Goal: Task Accomplishment & Management: Complete application form

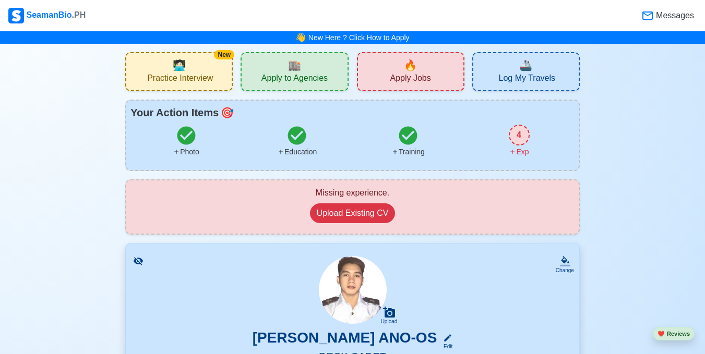
click at [190, 80] on span "Practice Interview" at bounding box center [180, 79] width 66 height 13
click at [425, 75] on span "Apply Jobs" at bounding box center [410, 79] width 41 height 13
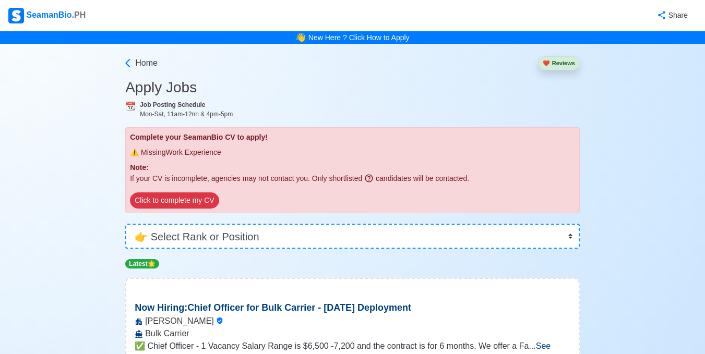
scroll to position [313, 0]
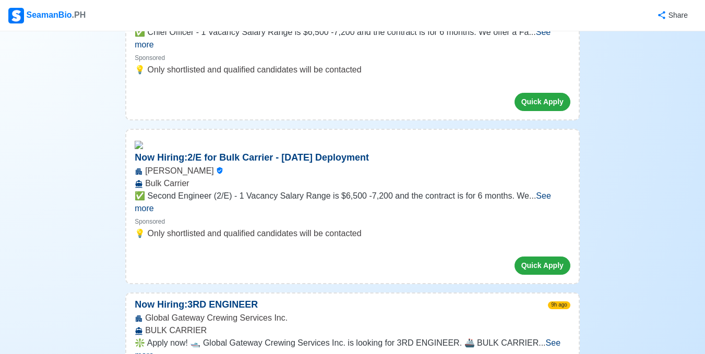
click at [537, 191] on span "See more" at bounding box center [343, 201] width 416 height 21
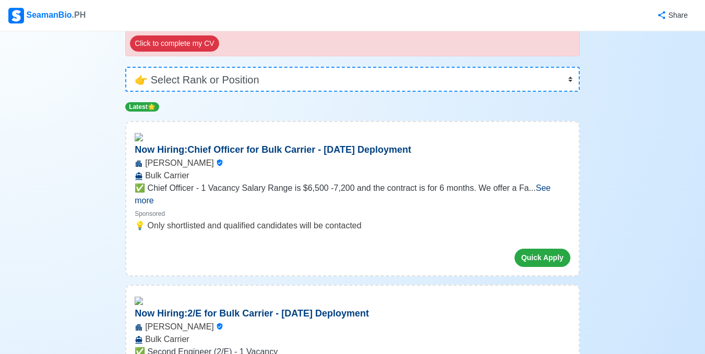
scroll to position [157, 0]
click at [549, 188] on span "See more" at bounding box center [343, 194] width 416 height 21
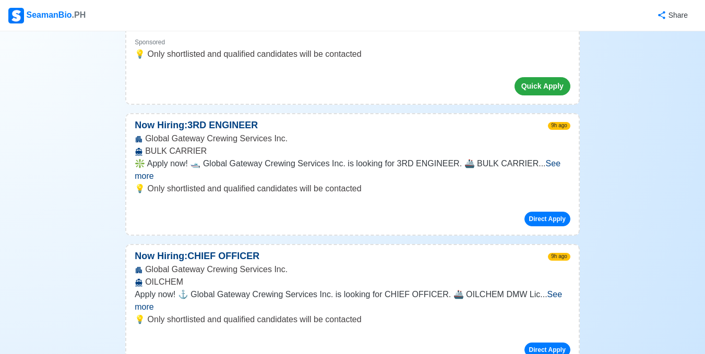
scroll to position [783, 0]
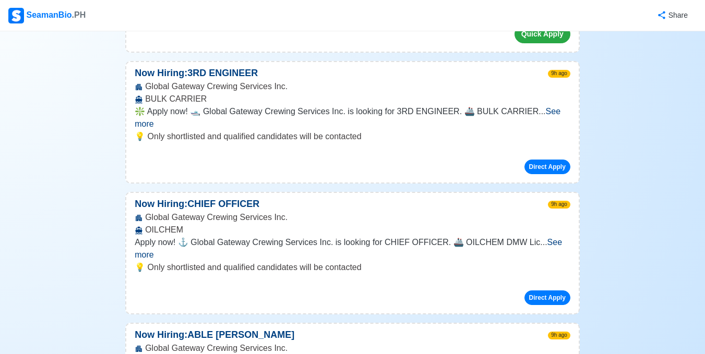
click at [551, 238] on span "See more" at bounding box center [348, 248] width 427 height 21
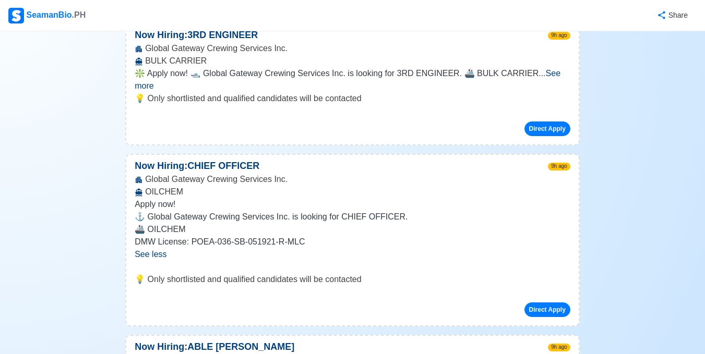
scroll to position [939, 0]
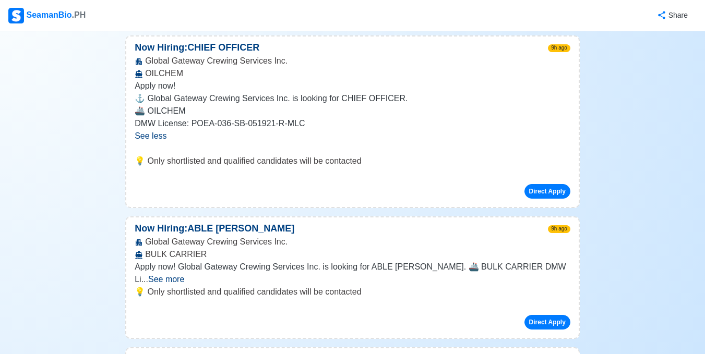
click at [184, 275] on span "See more" at bounding box center [166, 279] width 36 height 9
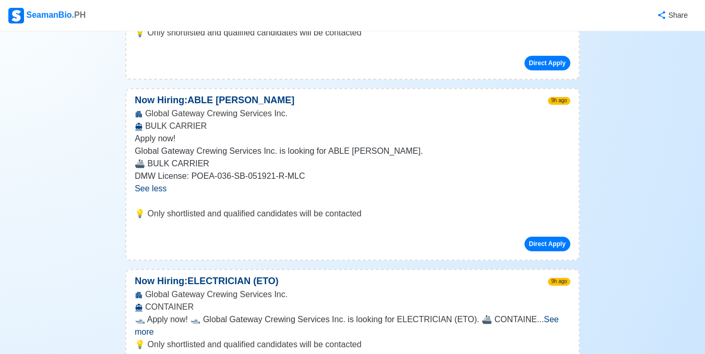
scroll to position [1200, 0]
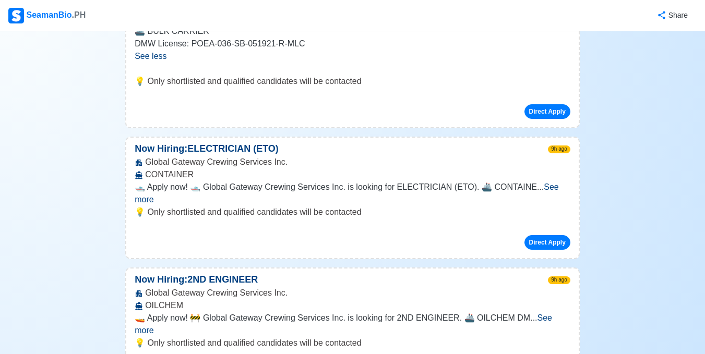
click at [547, 183] on span "See more" at bounding box center [347, 193] width 424 height 21
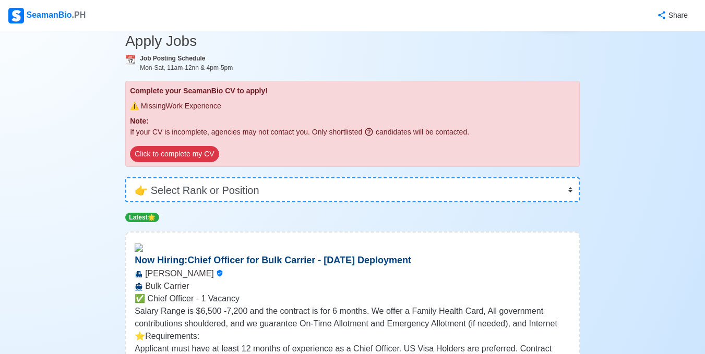
scroll to position [0, 0]
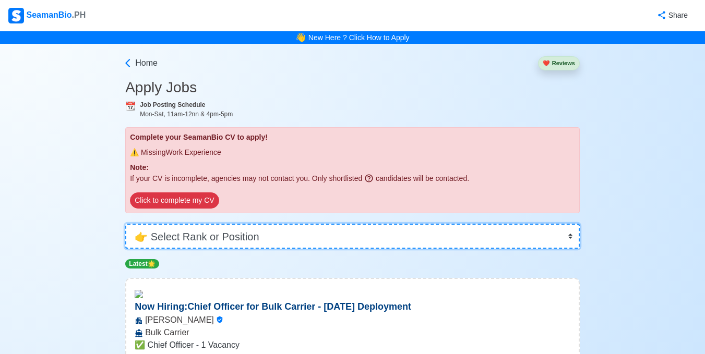
click at [558, 238] on select "👉 Select Rank or Position Master Chief Officer 2nd Officer 3rd Officer Junior O…" at bounding box center [352, 236] width 454 height 25
select select "[PERSON_NAME]"
click at [125, 224] on select "👉 Select Rank or Position Master Chief Officer 2nd Officer 3rd Officer Junior O…" at bounding box center [352, 236] width 454 height 25
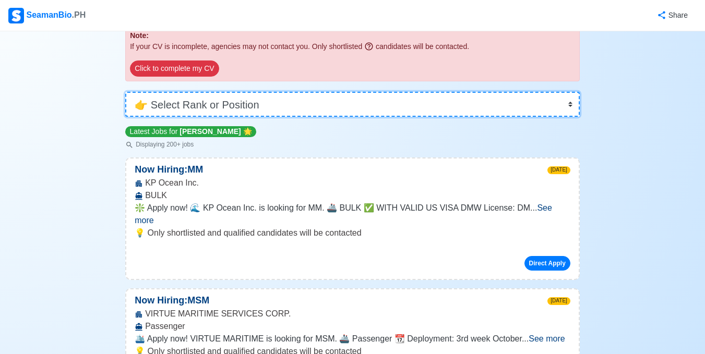
scroll to position [157, 0]
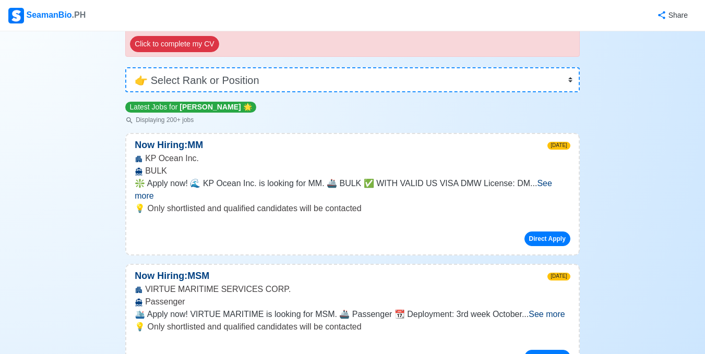
click at [545, 184] on span "See more" at bounding box center [343, 189] width 417 height 21
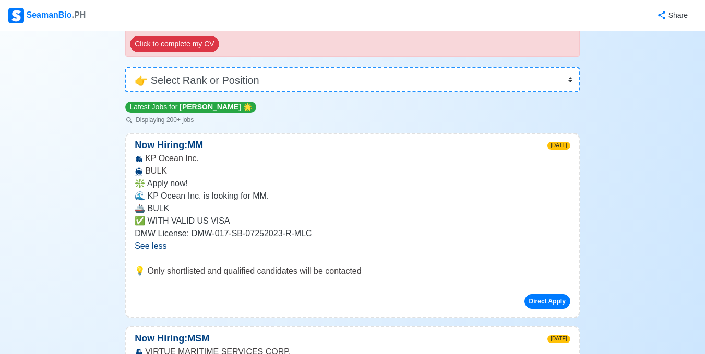
click at [140, 247] on span "See less" at bounding box center [151, 246] width 32 height 9
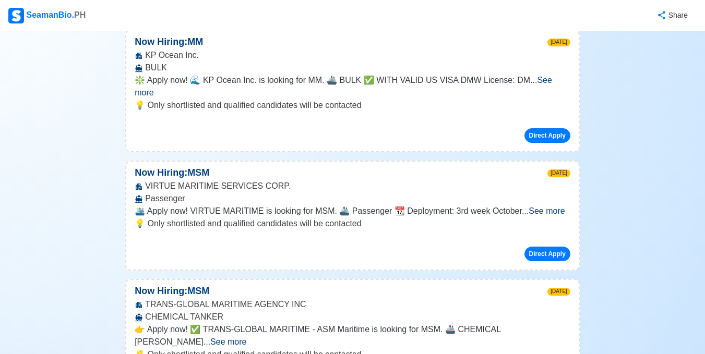
scroll to position [261, 0]
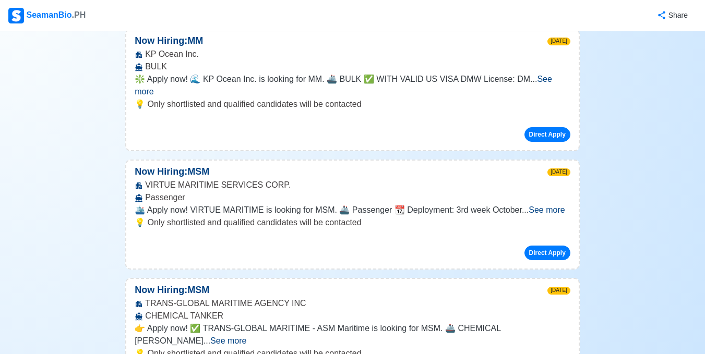
click at [546, 206] on span "See more" at bounding box center [547, 210] width 36 height 9
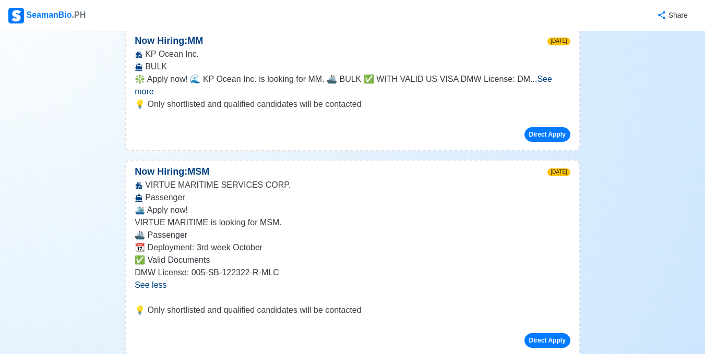
scroll to position [313, 0]
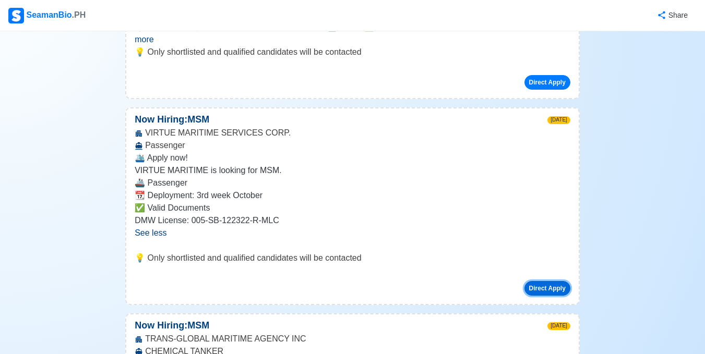
click at [547, 281] on button "Direct Apply" at bounding box center [547, 288] width 46 height 15
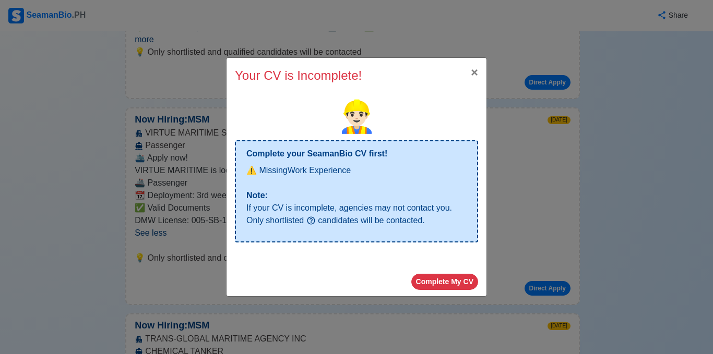
click at [365, 199] on p "Note:" at bounding box center [356, 195] width 220 height 13
click at [473, 77] on span "×" at bounding box center [474, 72] width 7 height 14
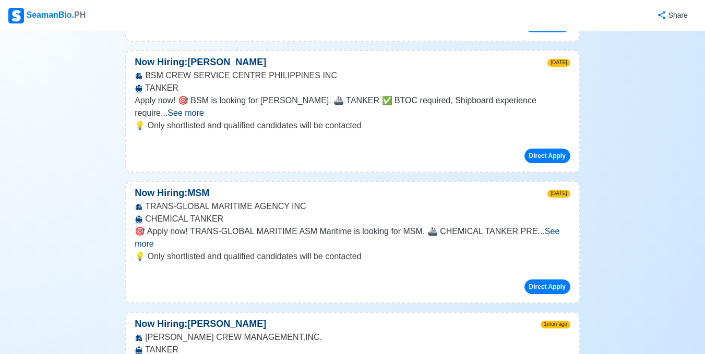
scroll to position [1513, 0]
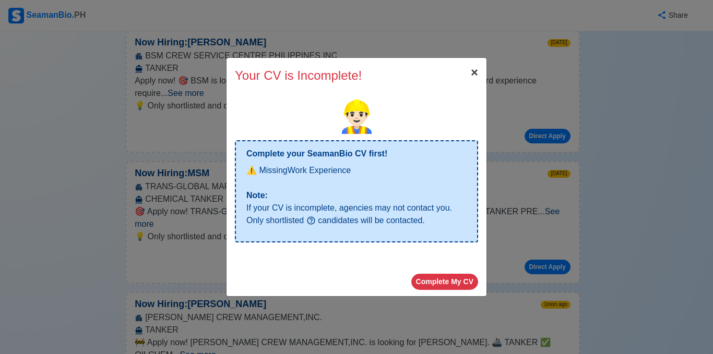
click at [475, 74] on span "×" at bounding box center [474, 72] width 7 height 14
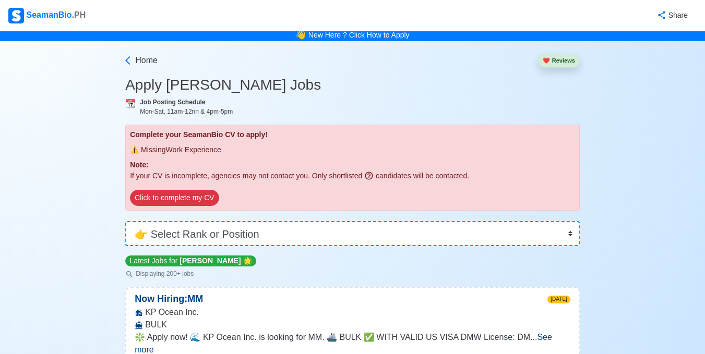
scroll to position [0, 0]
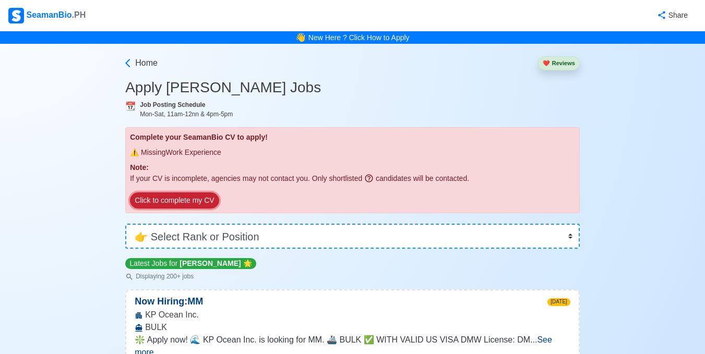
click at [189, 199] on button "Click to complete my CV" at bounding box center [174, 201] width 89 height 16
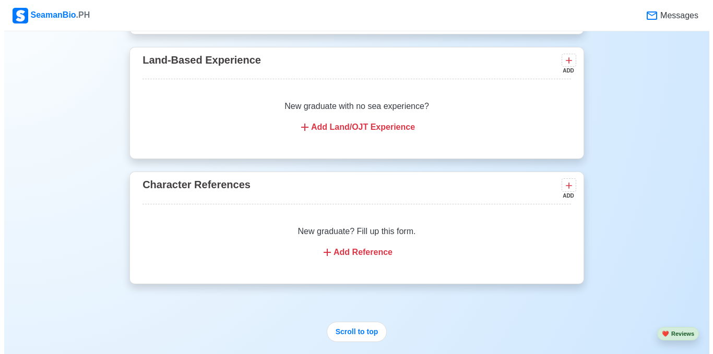
scroll to position [1954, 0]
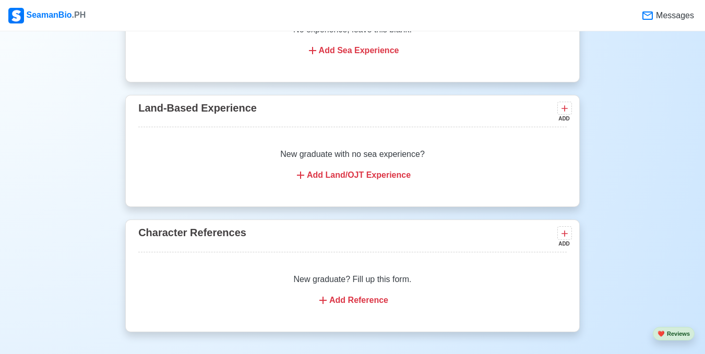
click at [347, 182] on div "Add Land/OJT Experience" at bounding box center [352, 175] width 403 height 13
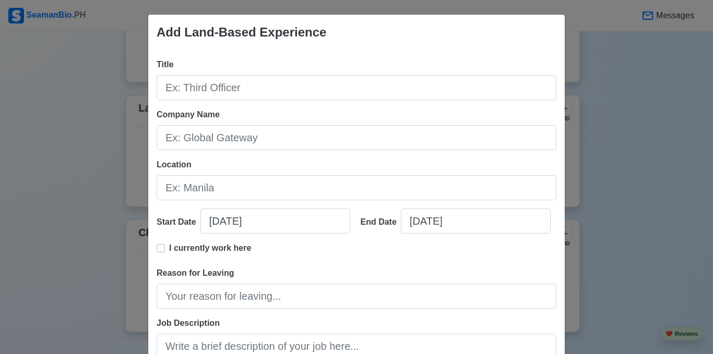
scroll to position [0, 0]
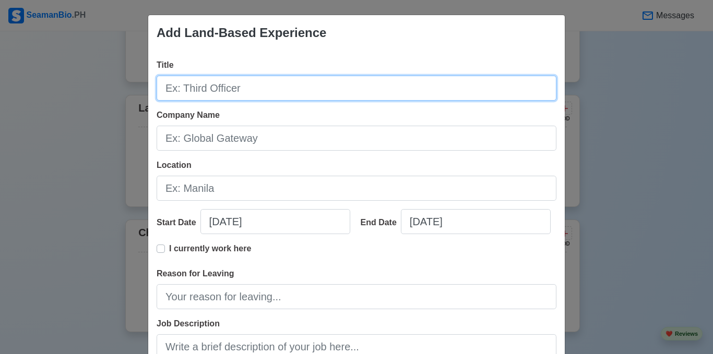
click at [227, 88] on input "Title" at bounding box center [357, 88] width 400 height 25
click at [220, 89] on input "Title" at bounding box center [357, 88] width 400 height 25
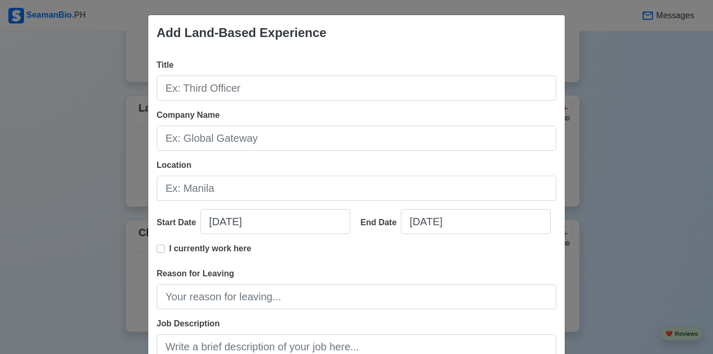
click at [70, 222] on div "Add Land-Based Experience Title Company Name Location Start Date [DATE] End Dat…" at bounding box center [356, 177] width 713 height 354
click at [0, 251] on div "Add Land-Based Experience Title Company Name Location Start Date [DATE] End Dat…" at bounding box center [356, 177] width 713 height 354
click at [90, 104] on div "Add Land-Based Experience Title Company Name Location Start Date [DATE] End Dat…" at bounding box center [356, 177] width 713 height 354
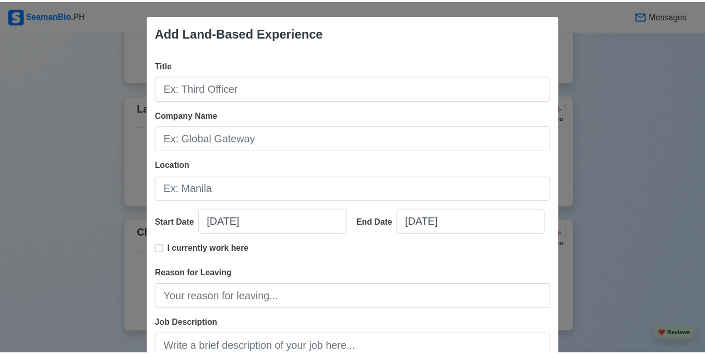
scroll to position [159, 0]
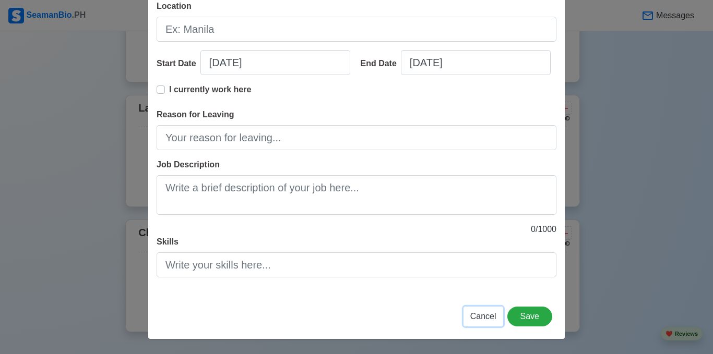
click at [479, 316] on span "Cancel" at bounding box center [483, 316] width 26 height 9
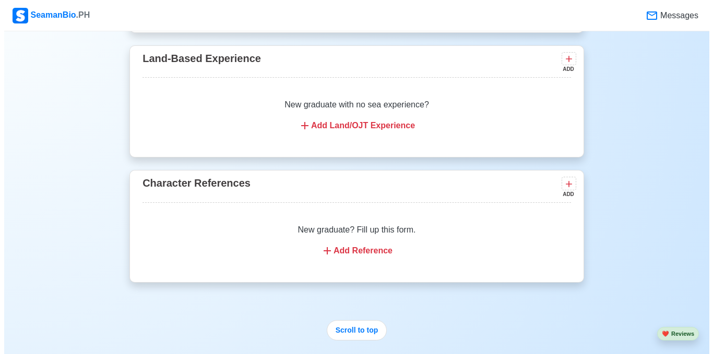
scroll to position [2006, 0]
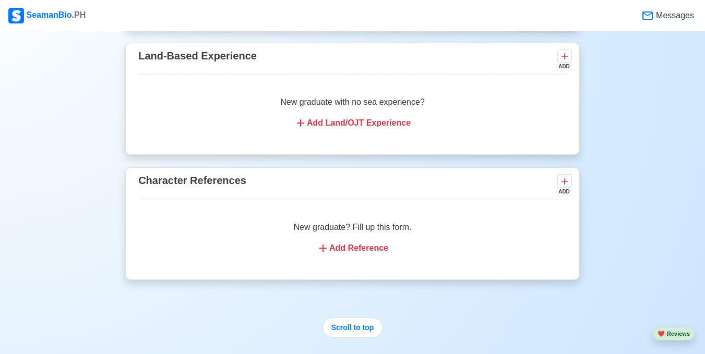
click at [378, 255] on div "Add Reference" at bounding box center [352, 248] width 403 height 13
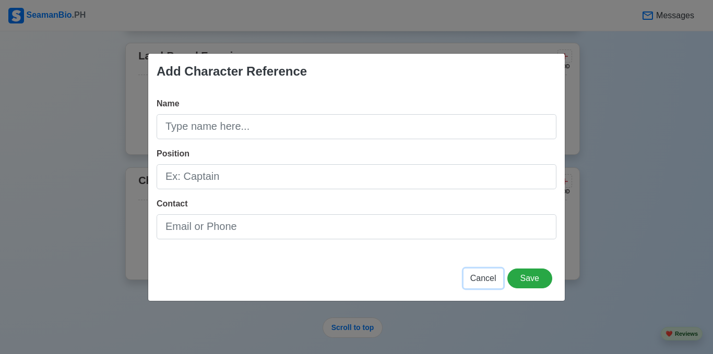
click at [483, 277] on span "Cancel" at bounding box center [483, 278] width 26 height 9
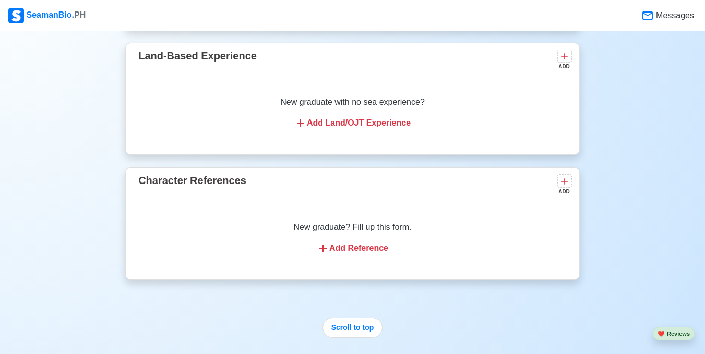
click at [371, 255] on div "Add Reference" at bounding box center [352, 248] width 403 height 13
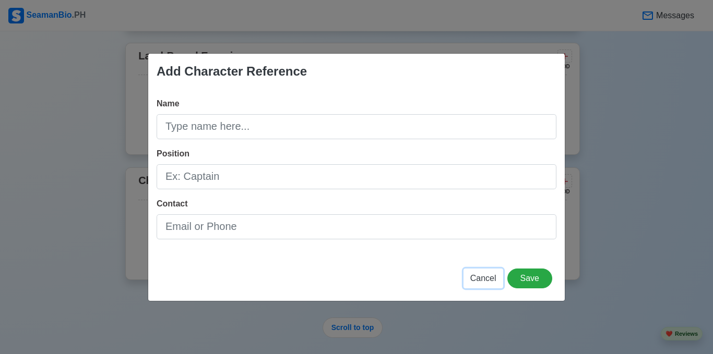
click at [485, 277] on span "Cancel" at bounding box center [483, 278] width 26 height 9
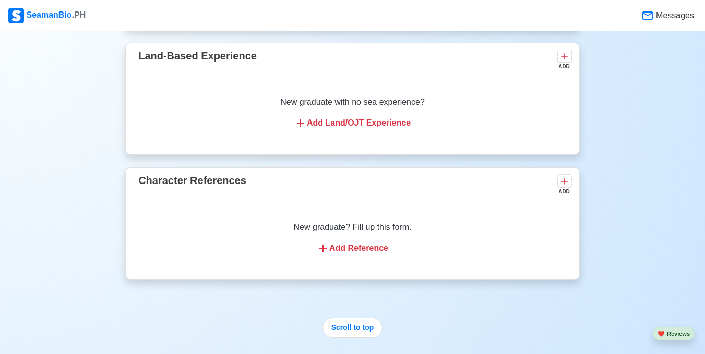
click at [389, 129] on div "Add Land/OJT Experience" at bounding box center [352, 123] width 403 height 13
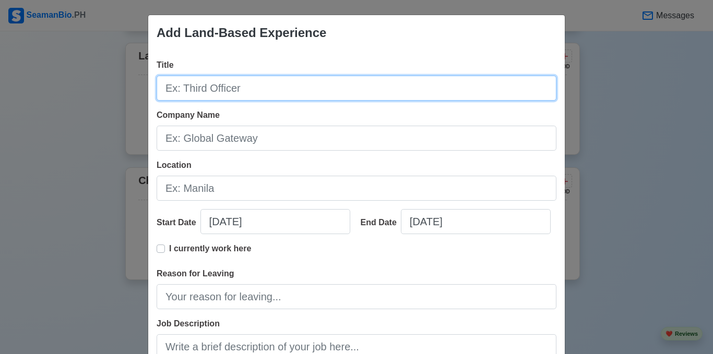
click at [246, 89] on input "Title" at bounding box center [357, 88] width 400 height 25
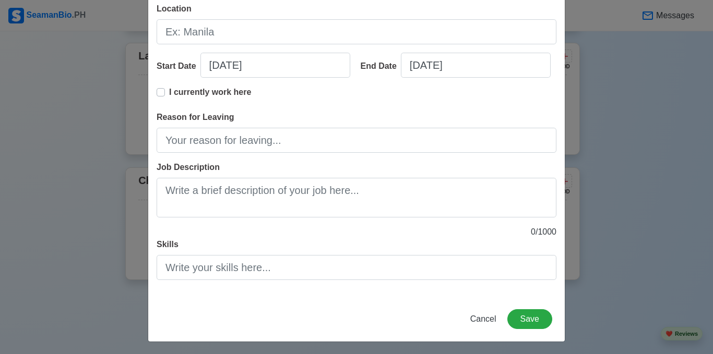
scroll to position [0, 0]
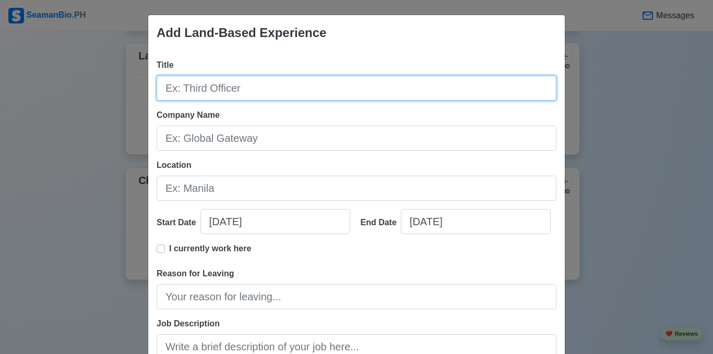
click at [213, 88] on input "Title" at bounding box center [357, 88] width 400 height 25
click at [261, 88] on input "Title" at bounding box center [357, 88] width 400 height 25
type input "production operator"
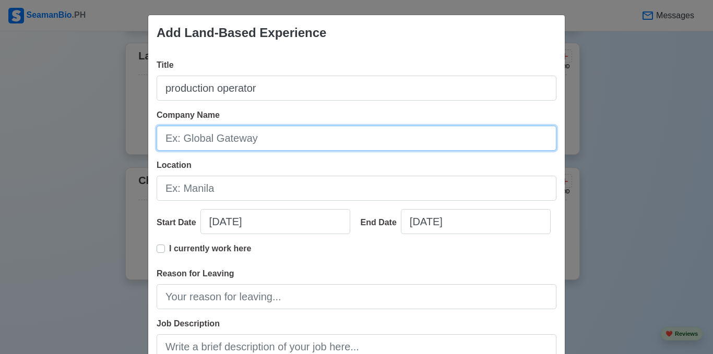
click at [223, 138] on input "Company Name" at bounding box center [357, 138] width 400 height 25
click at [166, 138] on input "prettydoor. Inc" at bounding box center [357, 138] width 400 height 25
type input "Prettydoor. Inc"
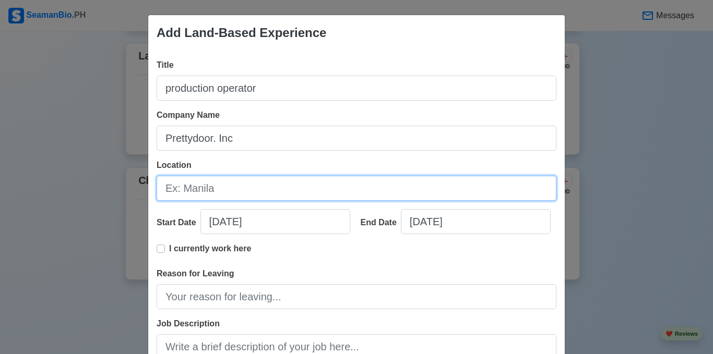
click at [205, 190] on input "Location" at bounding box center [357, 188] width 400 height 25
type input "[GEOGRAPHIC_DATA]"
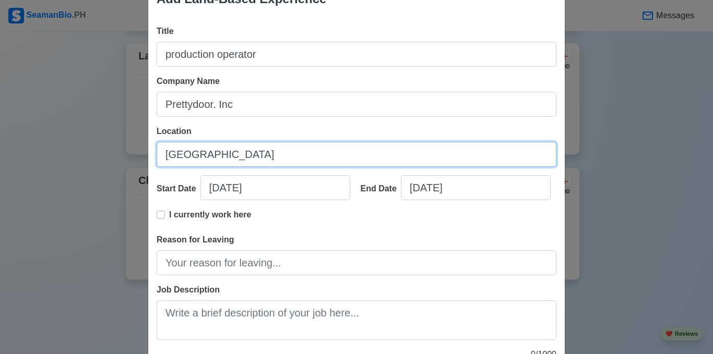
scroll to position [52, 0]
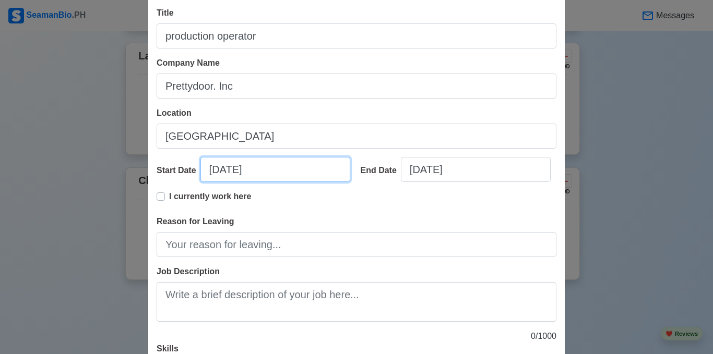
select select "****"
select select "*********"
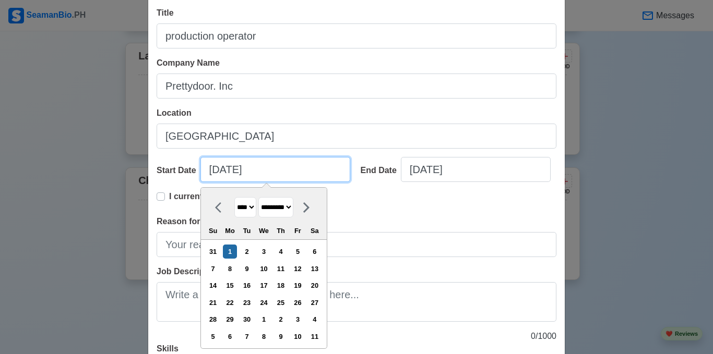
click at [219, 172] on input "[DATE]" at bounding box center [275, 169] width 150 height 25
click at [252, 208] on select "**** **** **** **** **** **** **** **** **** **** **** **** **** **** **** ****…" at bounding box center [245, 207] width 22 height 20
select select "****"
click at [234, 197] on select "**** **** **** **** **** **** **** **** **** **** **** **** **** **** **** ****…" at bounding box center [245, 207] width 22 height 20
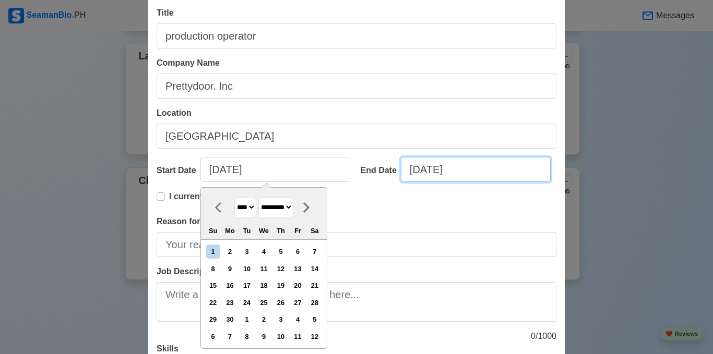
click at [425, 168] on input "[DATE]" at bounding box center [476, 169] width 150 height 25
select select "****"
select select "*********"
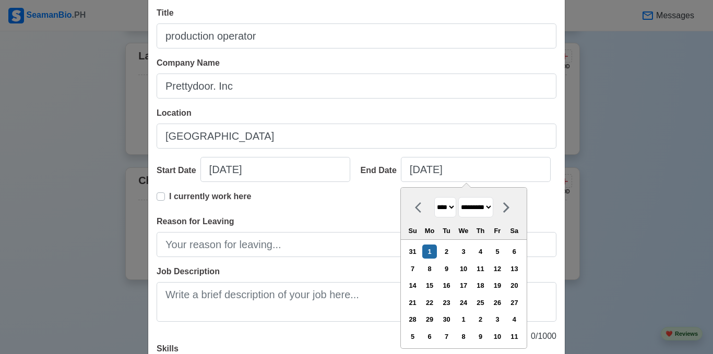
click at [452, 207] on select "**** **** **** **** **** **** **** **** **** **** **** **** **** **** **** ****…" at bounding box center [445, 207] width 22 height 20
select select "****"
click at [434, 197] on select "**** **** **** **** **** **** **** **** **** **** **** **** **** **** **** ****…" at bounding box center [445, 207] width 22 height 20
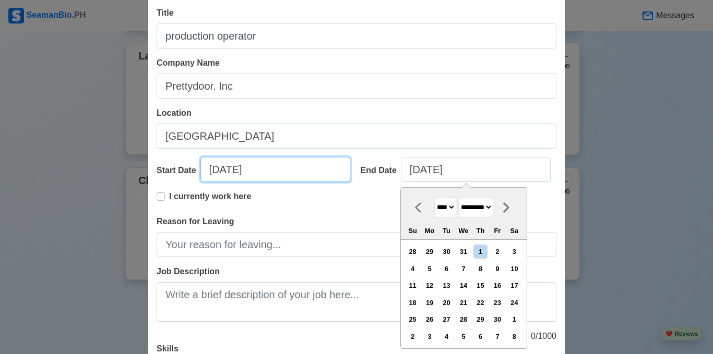
click at [262, 167] on input "[DATE]" at bounding box center [275, 169] width 150 height 25
select select "****"
select select "*********"
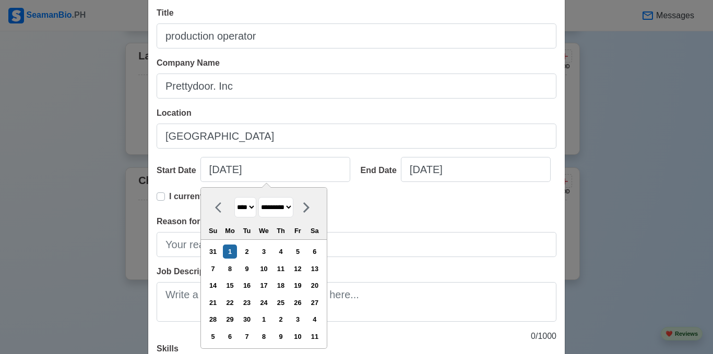
click at [254, 208] on select "**** **** **** **** **** **** **** **** **** **** **** **** **** **** **** ****…" at bounding box center [245, 207] width 22 height 20
select select "****"
click at [234, 197] on select "**** **** **** **** **** **** **** **** **** **** **** **** **** **** **** ****…" at bounding box center [245, 207] width 22 height 20
click at [318, 254] on div "1" at bounding box center [314, 252] width 14 height 14
type input "[DATE]"
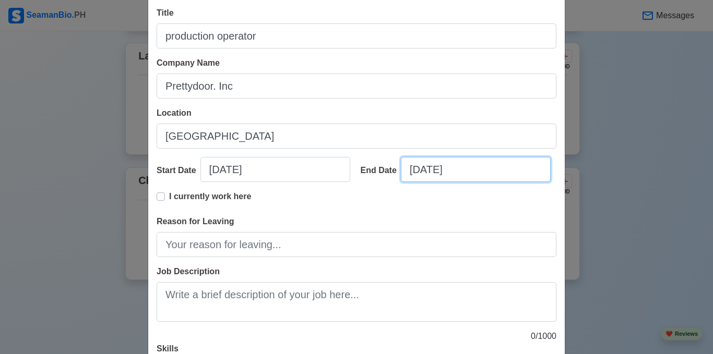
click at [474, 174] on input "[DATE]" at bounding box center [476, 169] width 150 height 25
select select "****"
select select "*********"
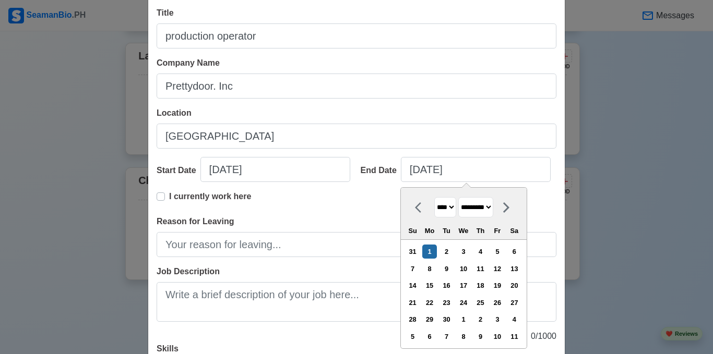
click at [448, 207] on select "**** **** **** **** **** **** **** **** **** **** **** **** **** **** **** ****…" at bounding box center [445, 207] width 22 height 20
select select "****"
click at [434, 197] on select "**** **** **** **** **** **** **** **** **** **** **** **** **** **** **** ****…" at bounding box center [445, 207] width 22 height 20
click at [493, 207] on select "******* ******** ***** ***** *** **** **** ****** ********* ******* ******** **…" at bounding box center [475, 207] width 35 height 20
select select "********"
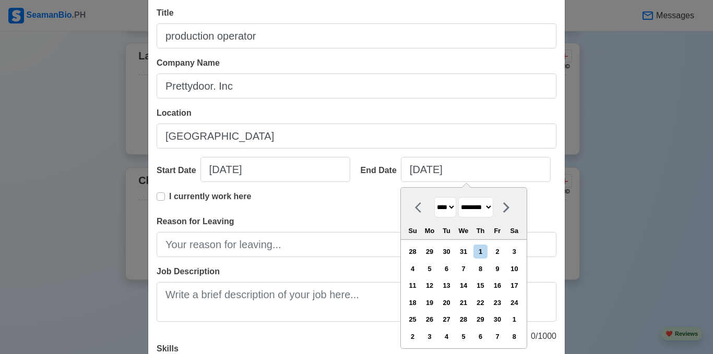
click at [459, 197] on select "******* ******** ***** ***** *** **** **** ****** ********* ******* ******** **…" at bounding box center [475, 207] width 35 height 20
click at [453, 249] on div "1" at bounding box center [446, 252] width 14 height 14
type input "[DATE]"
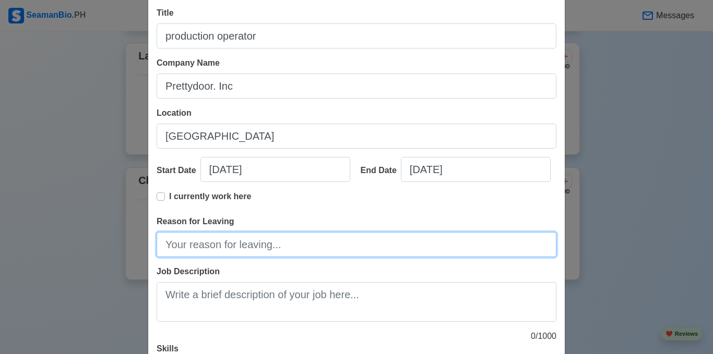
click at [272, 247] on input "Reason for Leaving" at bounding box center [357, 244] width 400 height 25
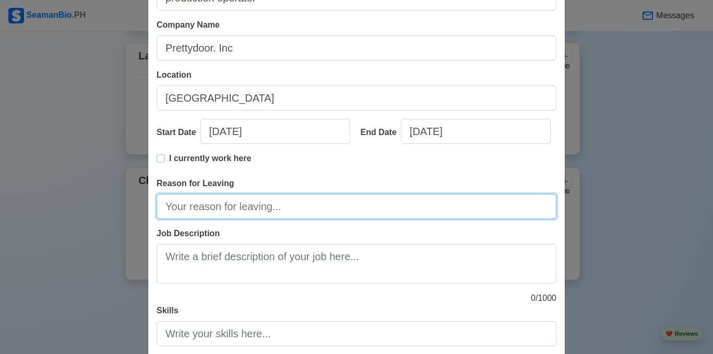
scroll to position [157, 0]
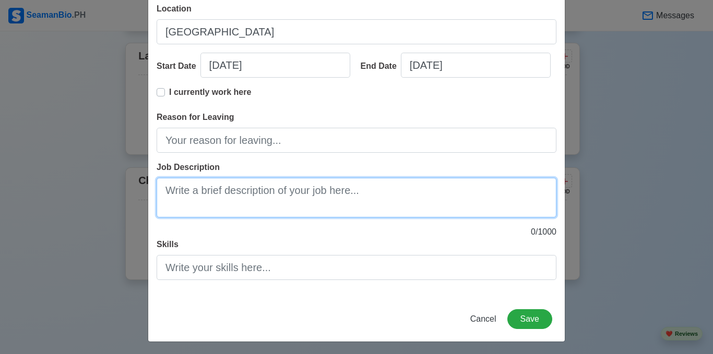
click at [212, 194] on textarea "Job Description" at bounding box center [357, 198] width 400 height 40
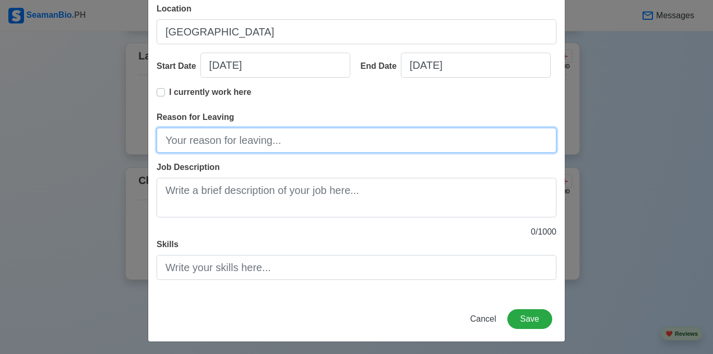
click at [221, 146] on input "Reason for Leaving" at bounding box center [357, 140] width 400 height 25
paste input "I decided to resign from my job as a machine operator because I want to continu…"
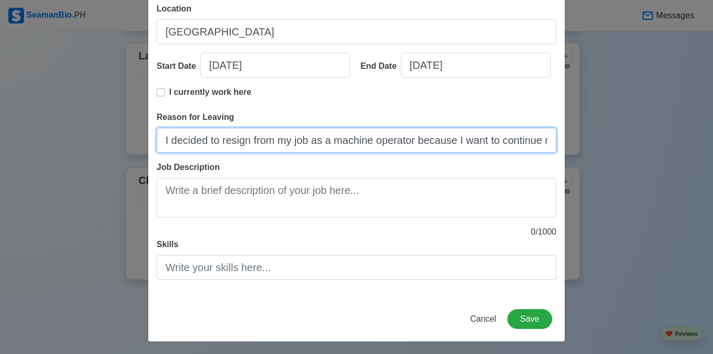
scroll to position [0, 654]
type input "I decided to resign from my job as a machine operator because I want to continu…"
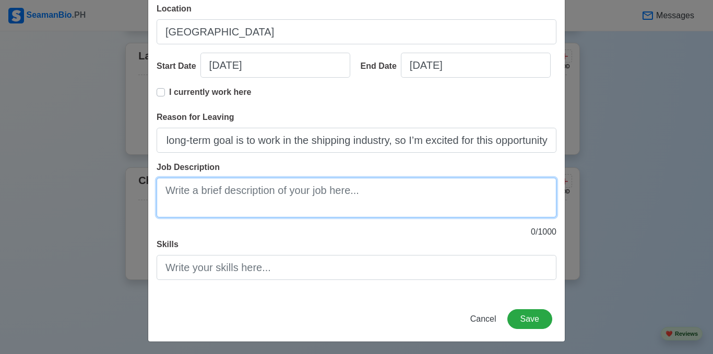
click at [191, 195] on textarea "Job Description" at bounding box center [357, 198] width 400 height 40
click at [304, 200] on textarea "Job Description" at bounding box center [357, 198] width 400 height 40
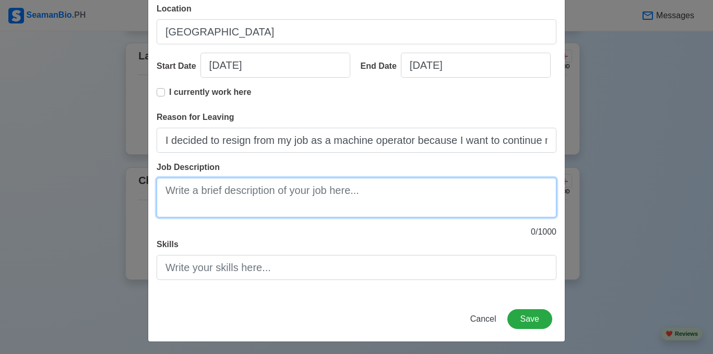
click at [214, 191] on textarea "Job Description" at bounding box center [357, 198] width 400 height 40
paste textarea "Operated and monitored plastic injection molding machines to ensure efficient p…"
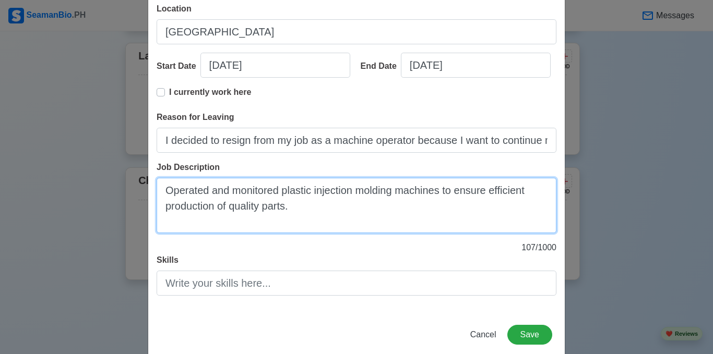
click at [161, 188] on textarea "Operated and monitored plastic injection molding machines to ensure efficient p…" at bounding box center [357, 205] width 400 height 55
click at [199, 213] on textarea "Operated and monitored plastic injection molding machines to ensure efficient p…" at bounding box center [357, 205] width 400 height 55
click at [291, 213] on textarea "Operated and monitored plastic injection molding machines to ensure efficient p…" at bounding box center [357, 205] width 400 height 55
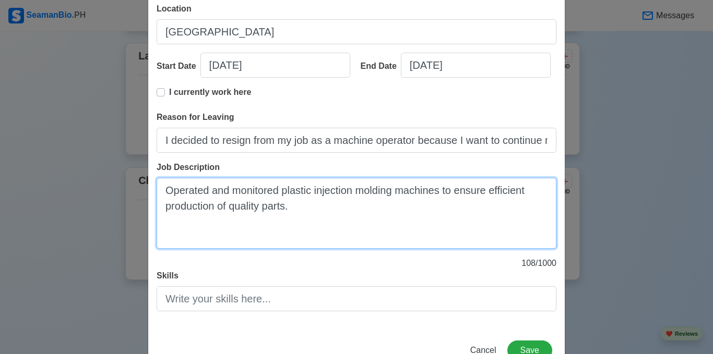
paste textarea "Set up machines, adjusted parameters, and performed mold changes according to p…"
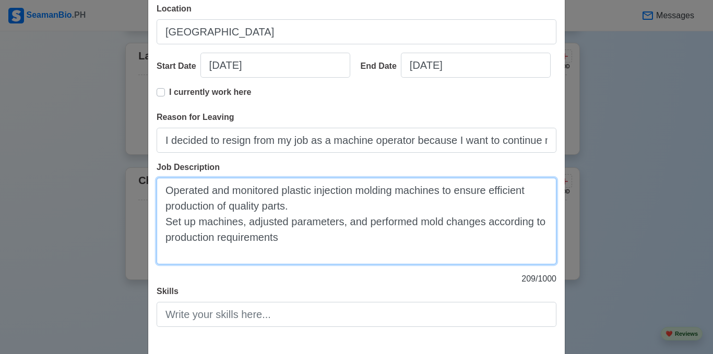
click at [157, 224] on textarea "Operated and monitored plastic injection molding machines to ensure efficient p…" at bounding box center [357, 221] width 400 height 87
click at [293, 239] on textarea "Operated and monitored plastic injection molding machines to ensure efficient p…" at bounding box center [357, 221] width 400 height 87
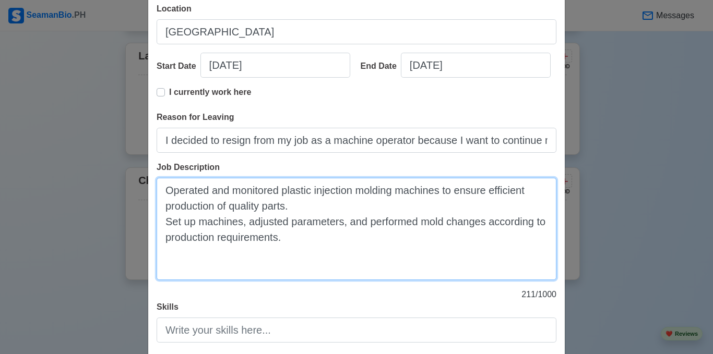
type textarea "Operated and monitored plastic injection molding machines to ensure efficient p…"
drag, startPoint x: 293, startPoint y: 247, endPoint x: 159, endPoint y: 182, distance: 149.1
click at [159, 182] on textarea "Operated and monitored plastic injection molding machines to ensure efficient p…" at bounding box center [357, 229] width 400 height 102
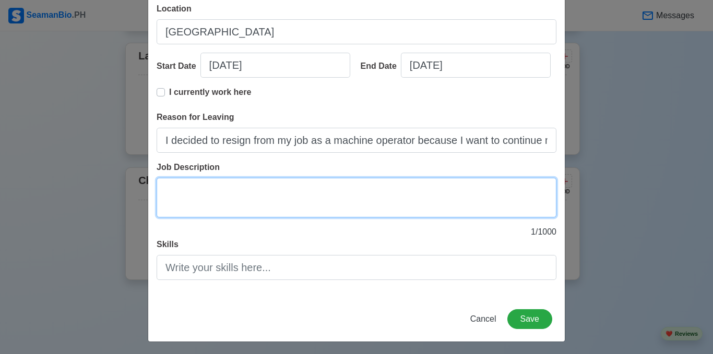
paste textarea "Operated and monitored plastic injection molding machines. Performed mold chang…"
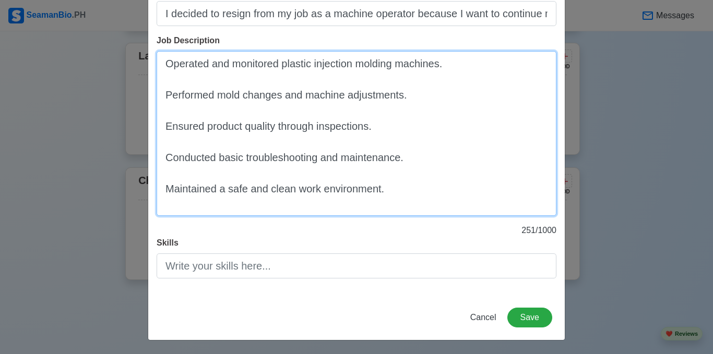
scroll to position [284, 0]
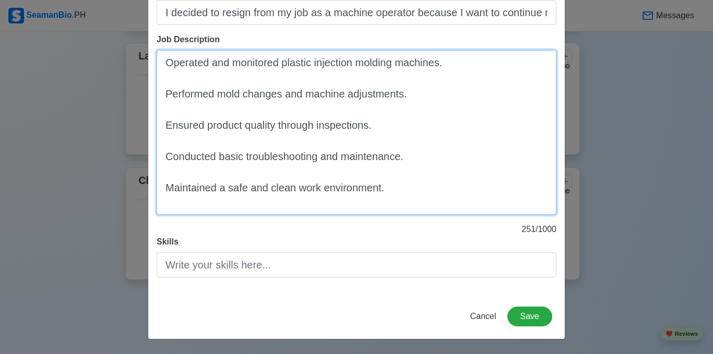
type textarea "Operated and monitored plastic injection molding machines. Performed mold chang…"
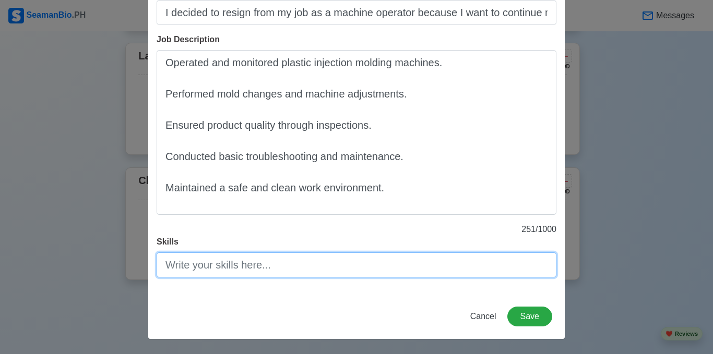
click at [205, 264] on input "Skills" at bounding box center [357, 265] width 400 height 25
paste input "Attention to Detail Time Management Teamwork"
type input "A"
paste input "Attention to Detail Time Management Teamwork Problem-Solving Ability to Work Un…"
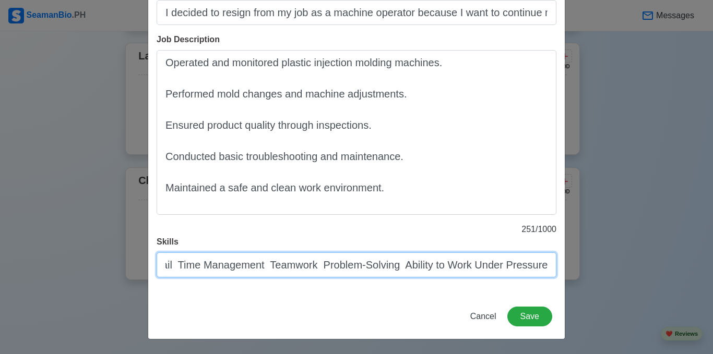
click at [167, 266] on input "Attention to Detail Time Management Teamwork Problem-Solving Ability to Work Un…" at bounding box center [357, 265] width 400 height 25
drag, startPoint x: 398, startPoint y: 267, endPoint x: 316, endPoint y: 265, distance: 81.9
click at [316, 265] on input "Attention to Detail Time Management Teamwork Problem-Solving Ability to Work Un…" at bounding box center [357, 265] width 400 height 25
click at [247, 271] on input "Attention to Detail Time Management Teamwork Ability to Work Under Pressure" at bounding box center [357, 265] width 400 height 25
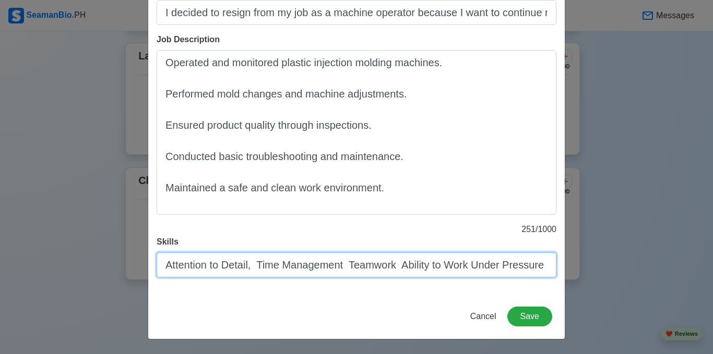
click at [340, 268] on input "Attention to Detail, Time Management Teamwork Ability to Work Under Pressure" at bounding box center [357, 265] width 400 height 25
click at [394, 266] on input "Attention to Detail, Time Managemen,t Teamwork Ability to Work Under Pressure" at bounding box center [357, 265] width 400 height 25
type input "Attention to Detail, Time Managemen,t Teamwork, Ability to Work Under Pressure"
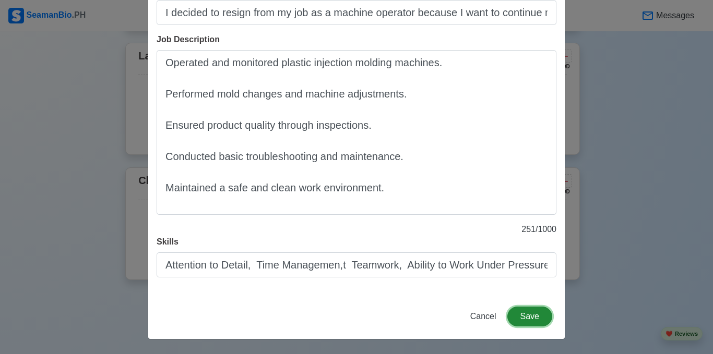
click at [520, 313] on button "Save" at bounding box center [529, 317] width 45 height 20
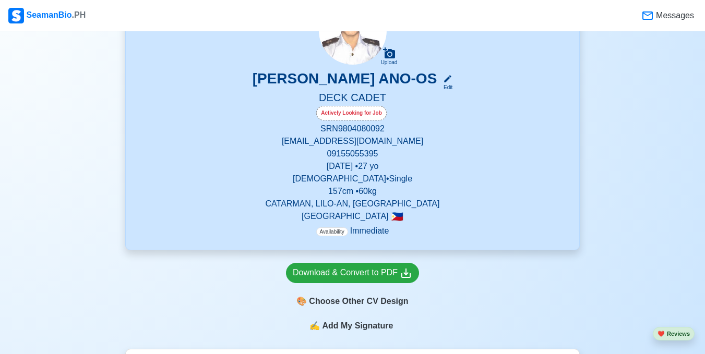
scroll to position [64, 0]
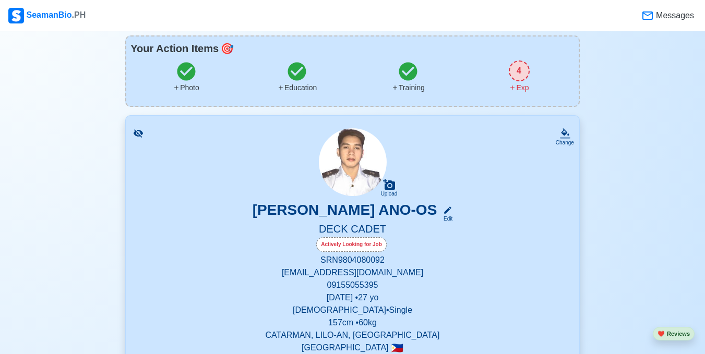
click at [520, 77] on div "4" at bounding box center [519, 71] width 21 height 21
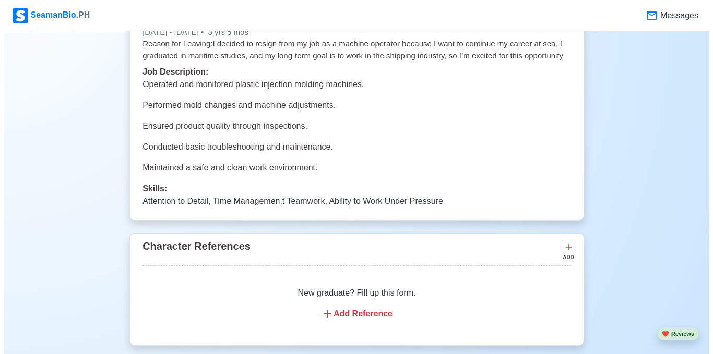
scroll to position [2009, 0]
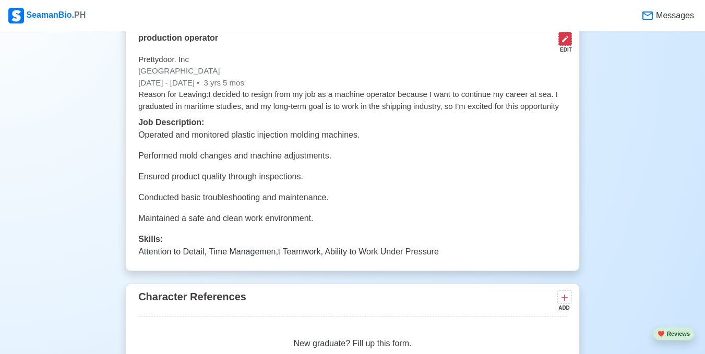
click at [569, 41] on button at bounding box center [565, 39] width 14 height 14
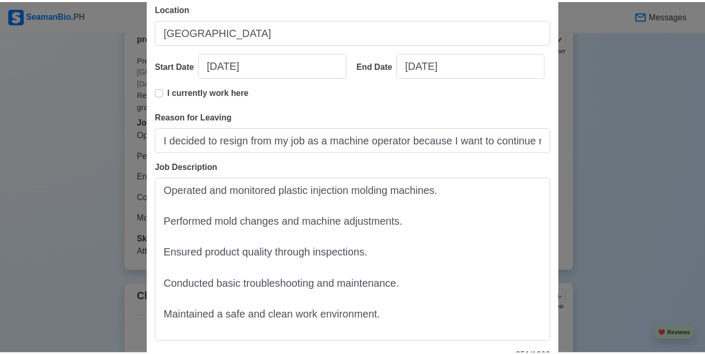
scroll to position [284, 0]
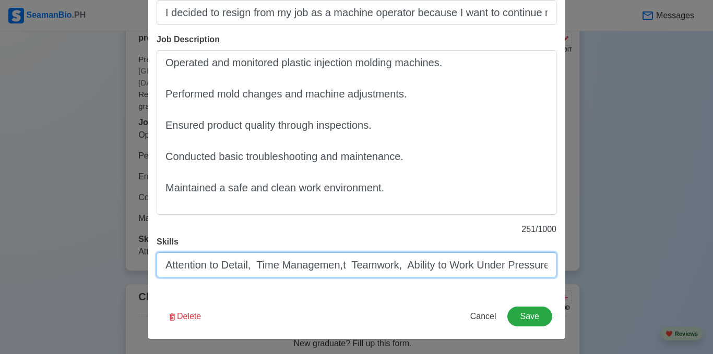
click at [343, 266] on input "Attention to Detail, Time Managemen,t Teamwork, Ability to Work Under Pressure" at bounding box center [357, 265] width 400 height 25
click at [351, 265] on input "Attention to Detail, Time Management, Teamwork, Ability to Work Under Pressure" at bounding box center [357, 265] width 400 height 25
click at [345, 267] on input "Attention to Detail, Time Management, Teamwork, Ability to Work Under Pressure" at bounding box center [357, 265] width 400 height 25
click at [348, 267] on input "Attention to Detail, Time Management, Teamwork, Ability to Work Under Pressure" at bounding box center [357, 265] width 400 height 25
click at [401, 266] on input "Attention to Detail, Time Management, Teamwork, Ability to Work Under Pressure" at bounding box center [357, 265] width 400 height 25
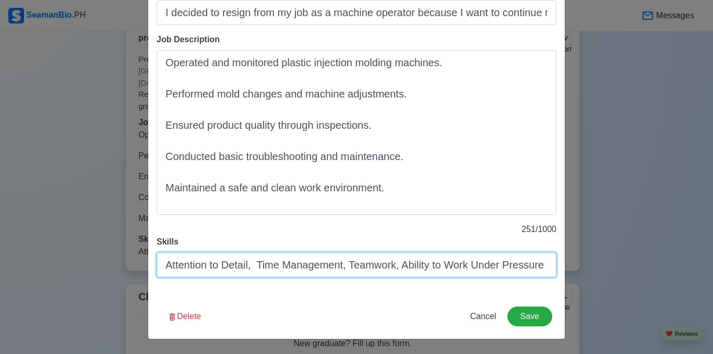
click at [256, 264] on input "Attention to Detail, Time Management, Teamwork, Ability to Work Under Pressure" at bounding box center [357, 265] width 400 height 25
type input "Attention to Detail, Time Management, Teamwork, Ability to Work Under Pressure"
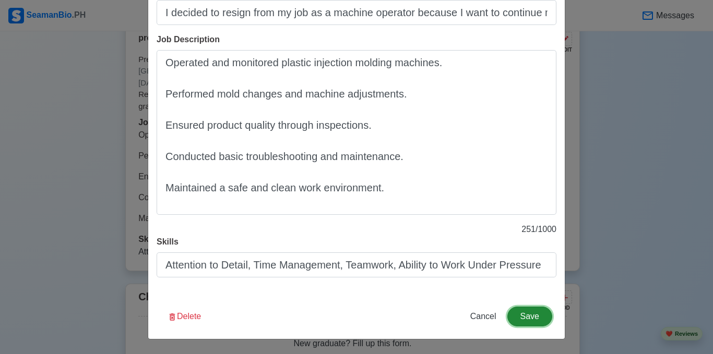
click at [516, 320] on button "Save" at bounding box center [529, 317] width 45 height 20
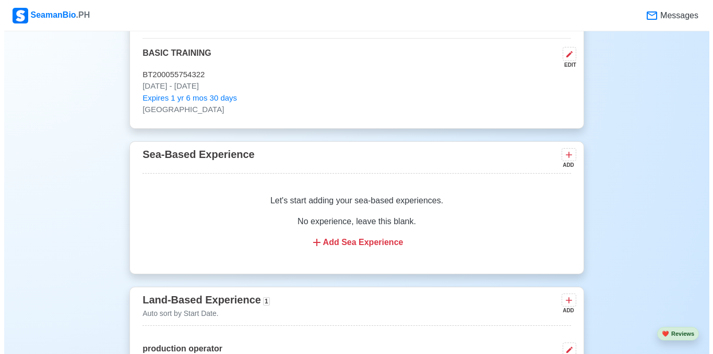
scroll to position [1748, 0]
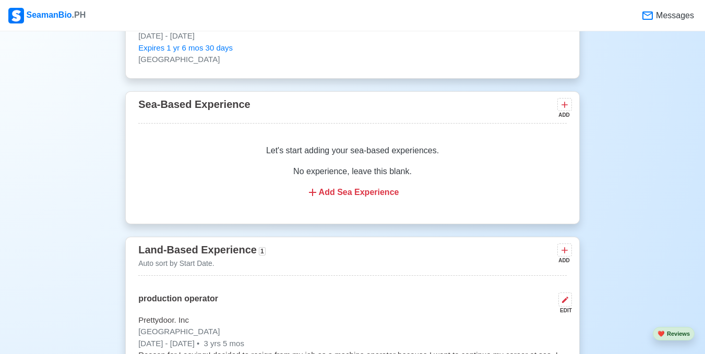
click at [365, 197] on div "Add Sea Experience" at bounding box center [352, 192] width 403 height 13
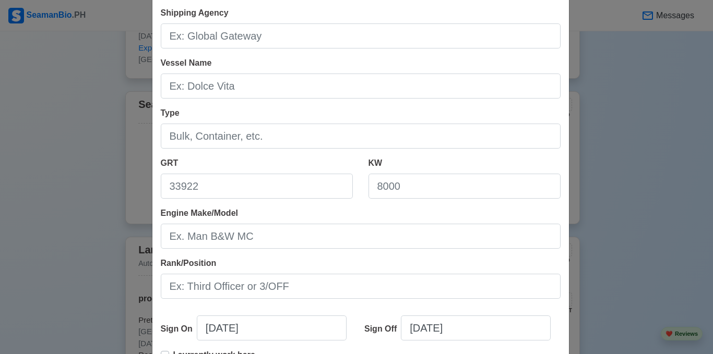
scroll to position [0, 0]
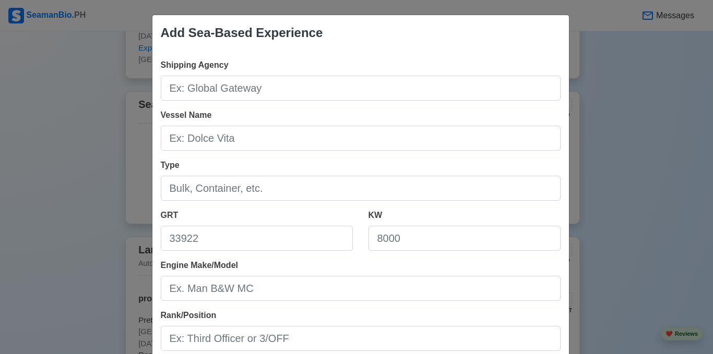
click at [27, 152] on div "Add Sea-Based Experience Shipping Agency Vessel Name Type GRT KW Engine Make/Mo…" at bounding box center [356, 177] width 713 height 354
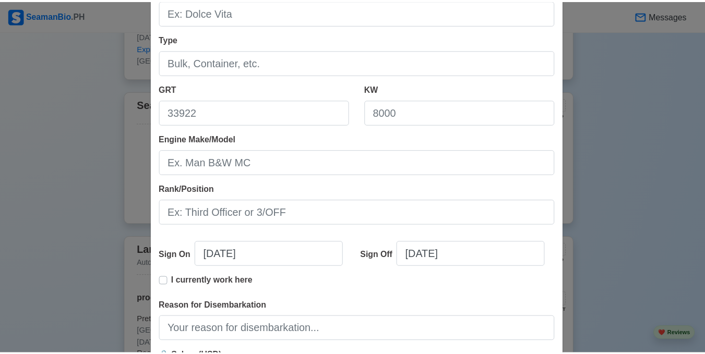
scroll to position [241, 0]
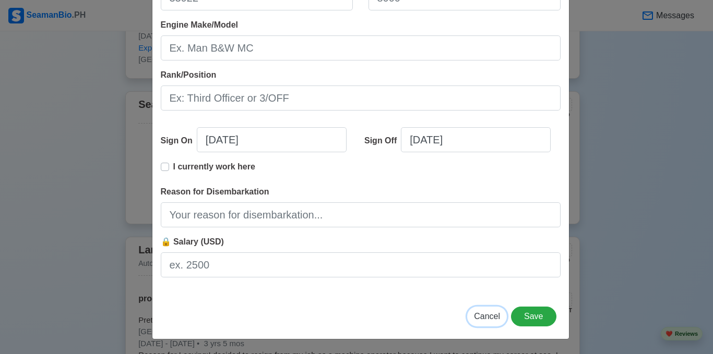
click at [489, 324] on button "Cancel" at bounding box center [487, 317] width 40 height 20
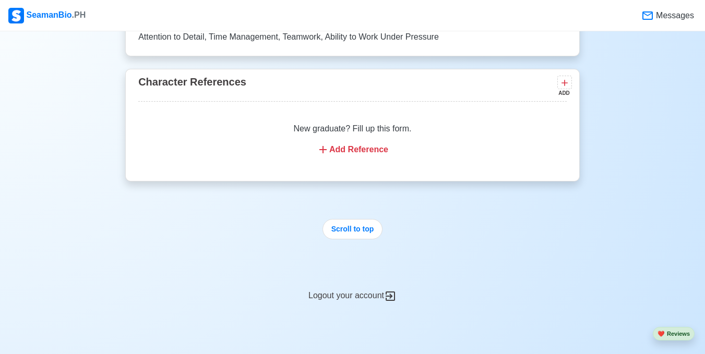
scroll to position [2334, 0]
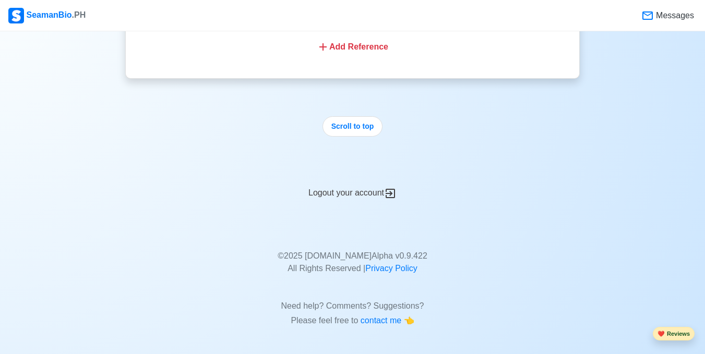
click at [680, 334] on button "❤️ Reviews" at bounding box center [674, 334] width 42 height 14
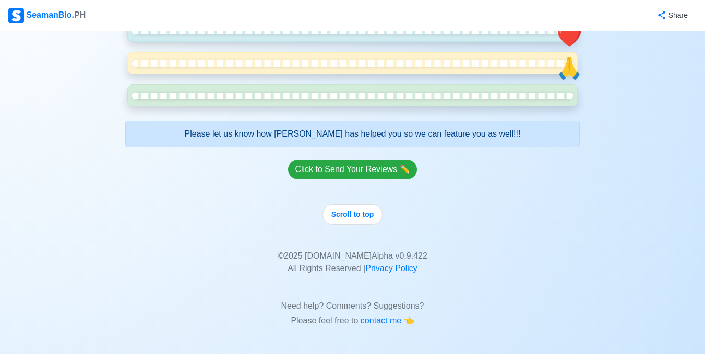
scroll to position [1983, 0]
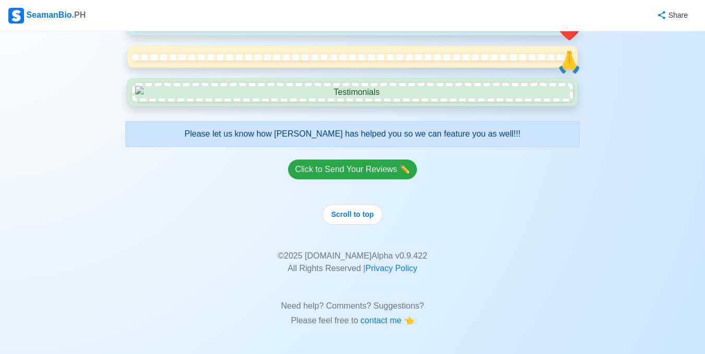
click at [22, 26] on nav "SeamanBio .PH Share" at bounding box center [352, 15] width 705 height 31
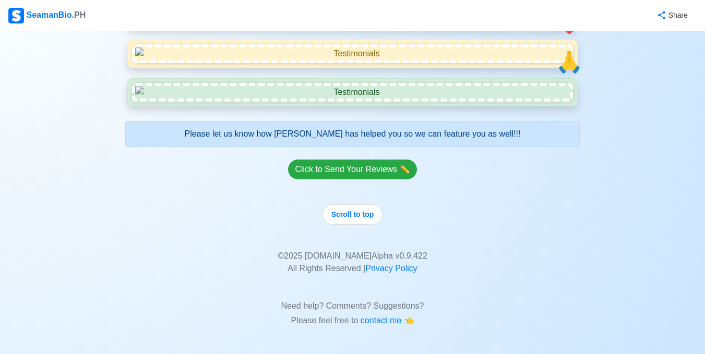
click at [34, 10] on div "SeamanBio .PH" at bounding box center [46, 16] width 77 height 16
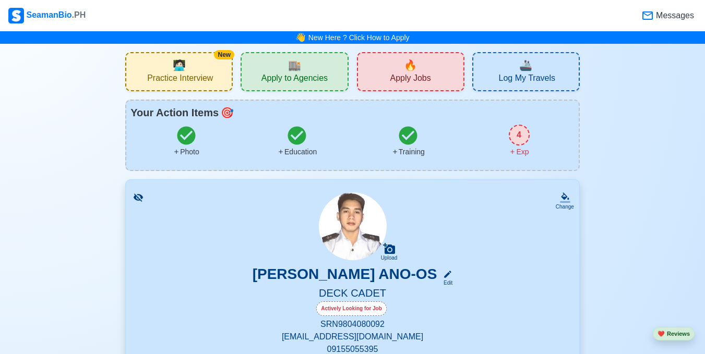
click at [663, 18] on span "Messages" at bounding box center [674, 15] width 40 height 13
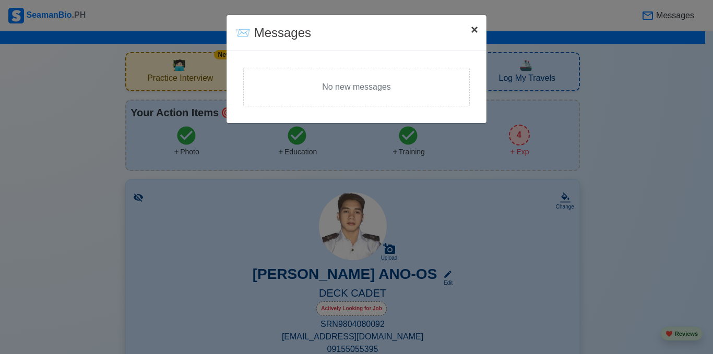
click at [475, 31] on span "×" at bounding box center [474, 29] width 7 height 14
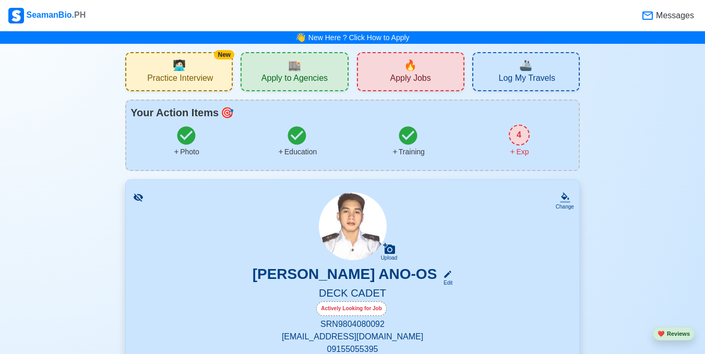
click at [427, 74] on span "Apply Jobs" at bounding box center [410, 79] width 41 height 13
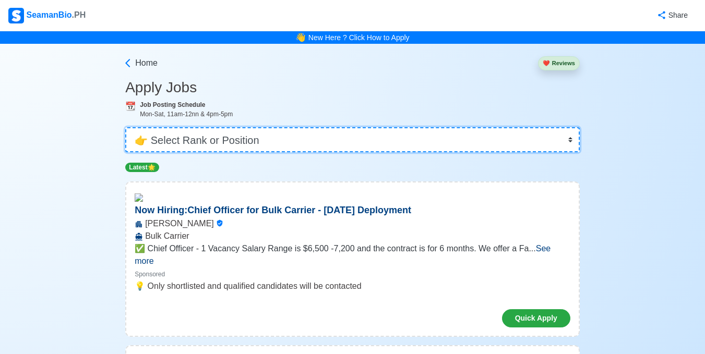
click at [556, 135] on select "👉 Select Rank or Position Master Chief Officer 2nd Officer 3rd Officer Junior O…" at bounding box center [352, 139] width 454 height 25
select select "[PERSON_NAME]"
click at [126, 127] on select "👉 Select Rank or Position Master Chief Officer 2nd Officer 3rd Officer Junior O…" at bounding box center [352, 139] width 454 height 25
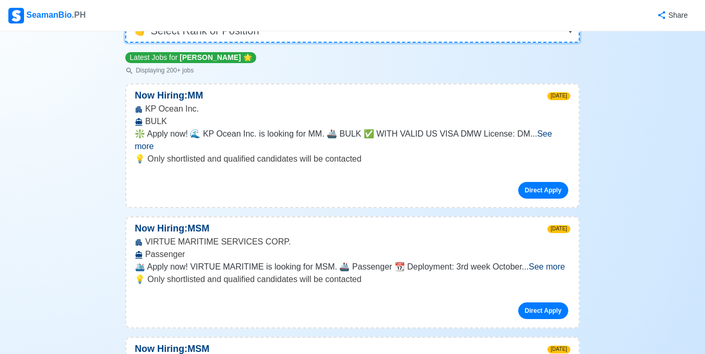
scroll to position [209, 0]
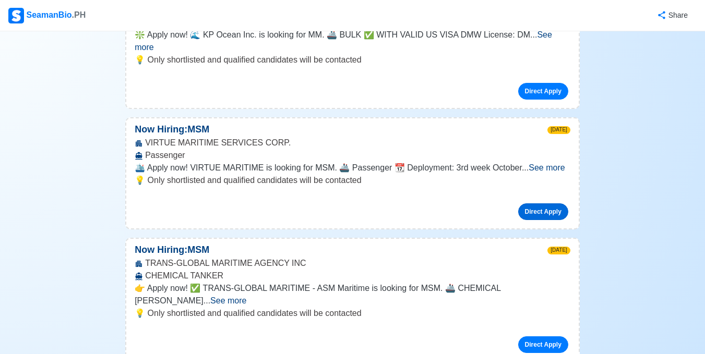
click at [545, 203] on link "Direct Apply" at bounding box center [543, 211] width 50 height 17
click at [536, 203] on link "Direct Apply" at bounding box center [543, 211] width 50 height 17
click at [536, 83] on link "Direct Apply" at bounding box center [543, 91] width 50 height 17
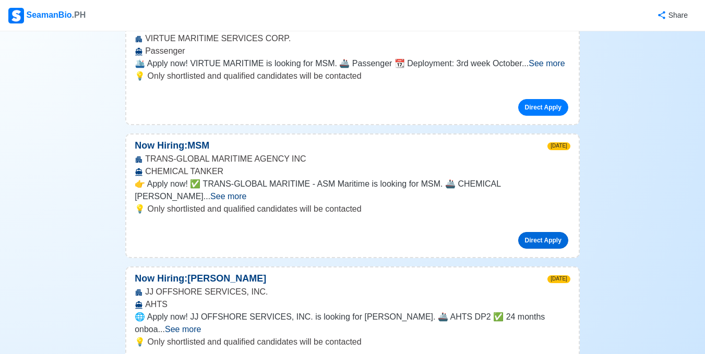
click at [562, 232] on link "Direct Apply" at bounding box center [543, 240] width 50 height 17
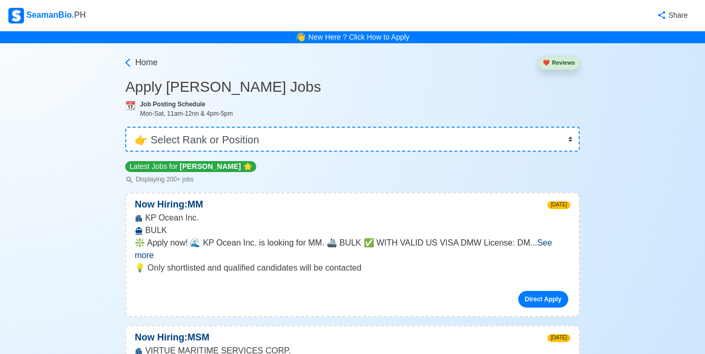
scroll to position [0, 0]
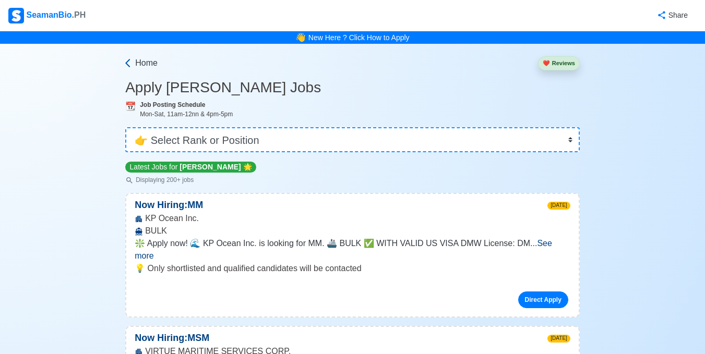
click at [127, 62] on icon at bounding box center [127, 63] width 5 height 8
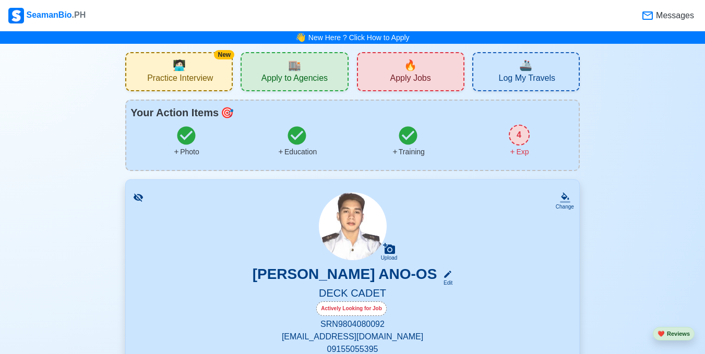
click at [401, 77] on span "Apply Jobs" at bounding box center [410, 79] width 41 height 13
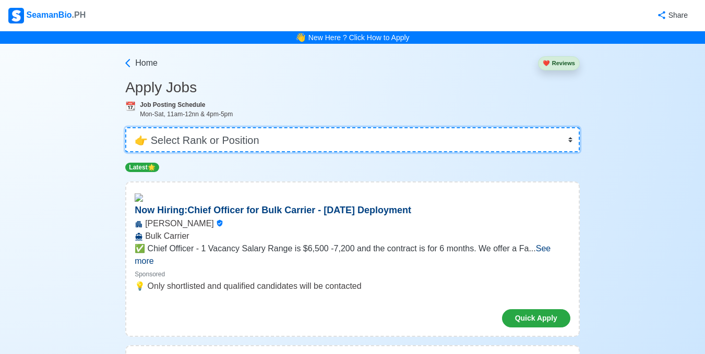
click at [563, 145] on select "👉 Select Rank or Position Master Chief Officer 2nd Officer 3rd Officer Junior O…" at bounding box center [352, 139] width 454 height 25
click at [126, 127] on select "👉 Select Rank or Position Master Chief Officer 2nd Officer 3rd Officer Junior O…" at bounding box center [352, 139] width 454 height 25
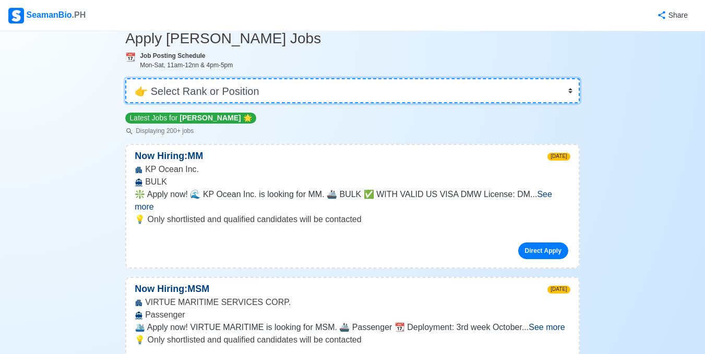
scroll to position [10, 0]
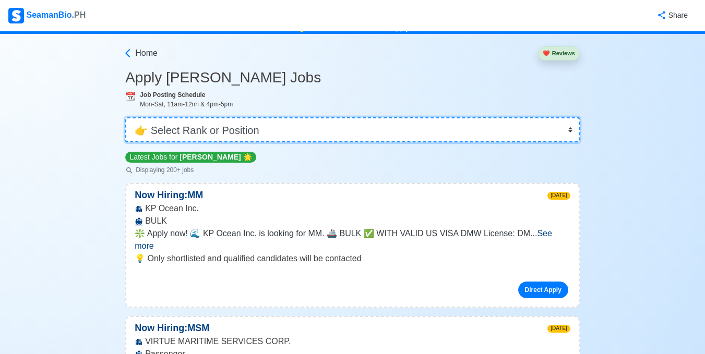
click at [314, 138] on select "👉 Select Rank or Position Master Chief Officer 2nd Officer 3rd Officer Junior O…" at bounding box center [352, 129] width 454 height 25
select select "Ordinary [PERSON_NAME]"
click at [126, 127] on select "👉 Select Rank or Position Master Chief Officer 2nd Officer 3rd Officer Junior O…" at bounding box center [352, 129] width 454 height 25
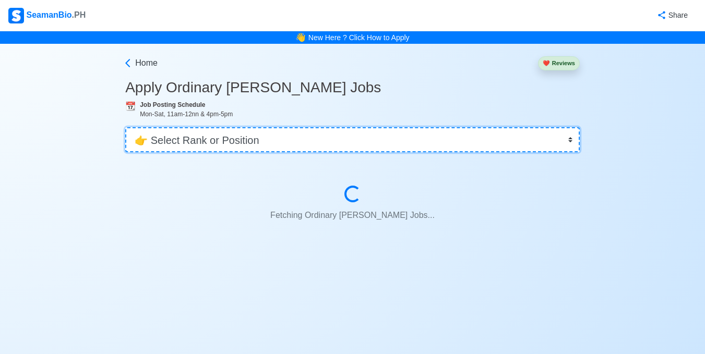
scroll to position [0, 0]
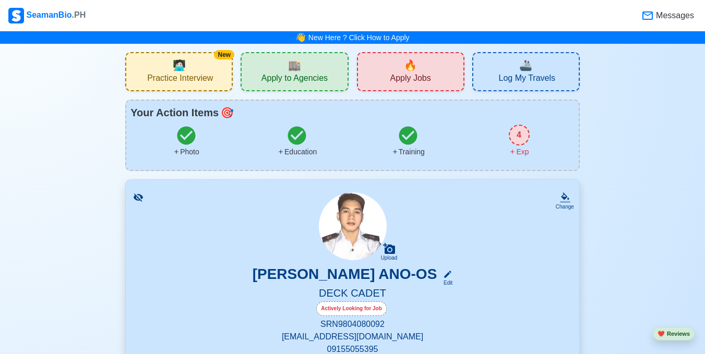
click at [288, 76] on span "Apply to Agencies" at bounding box center [294, 79] width 66 height 13
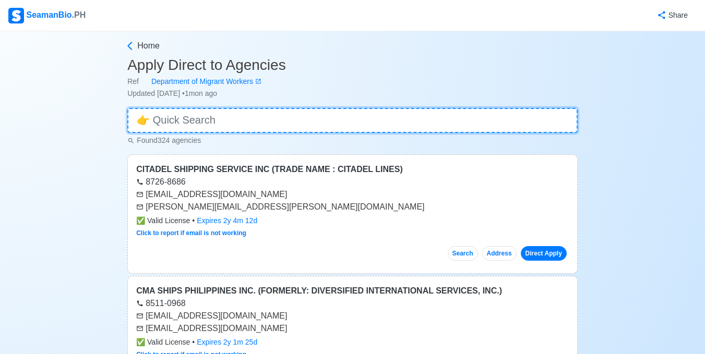
click at [187, 118] on input at bounding box center [352, 120] width 450 height 25
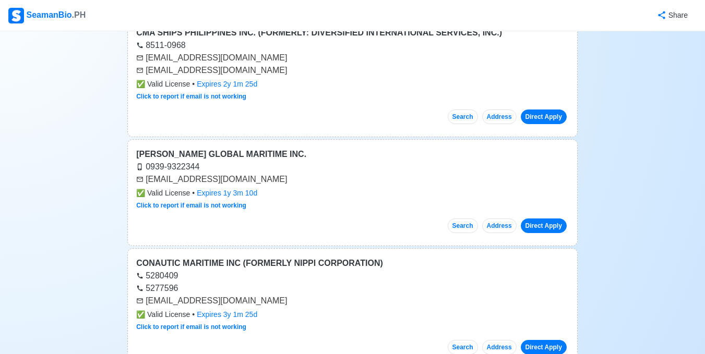
scroll to position [261, 0]
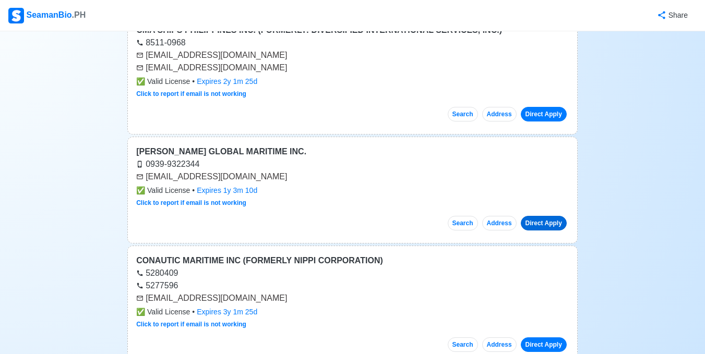
click at [535, 222] on link "Direct Apply" at bounding box center [544, 223] width 46 height 15
